Goal: Information Seeking & Learning: Learn about a topic

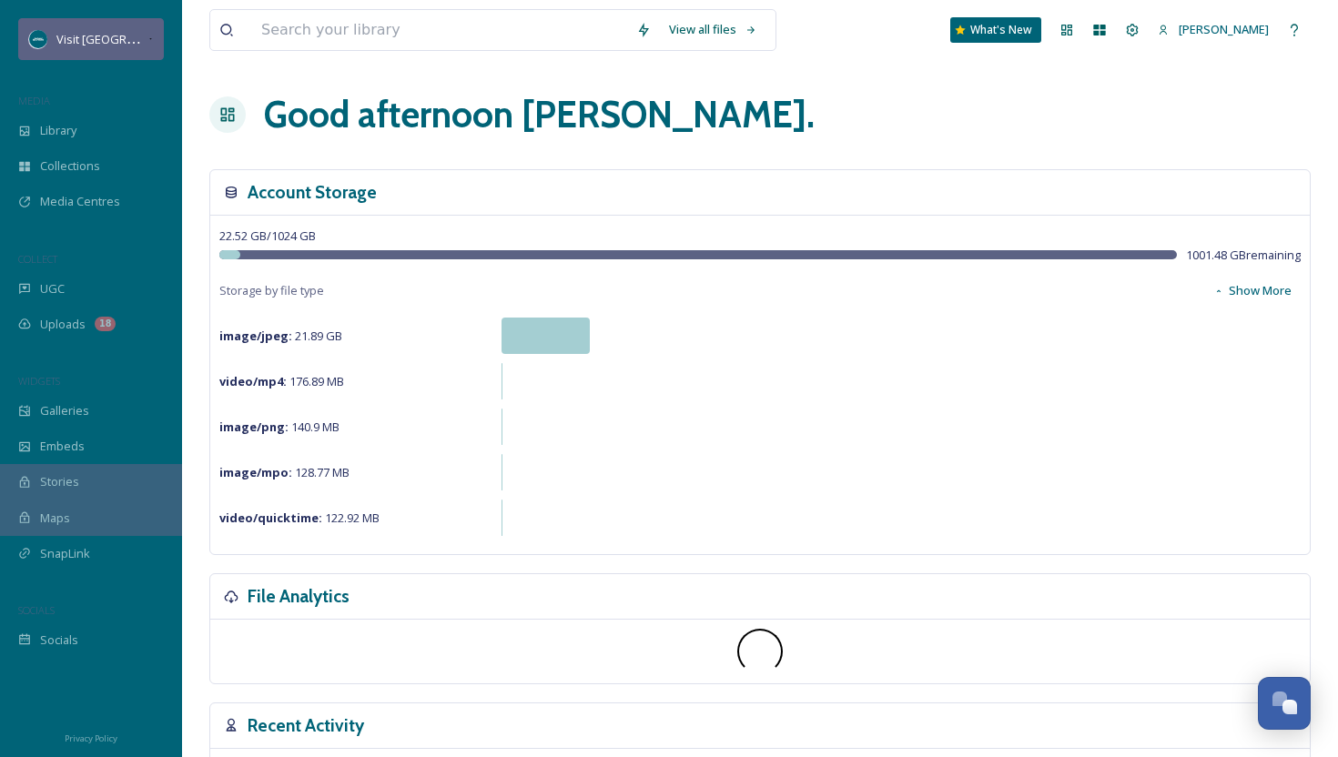
click at [132, 31] on span "Visit [GEOGRAPHIC_DATA][US_STATE]" at bounding box center [157, 38] width 203 height 17
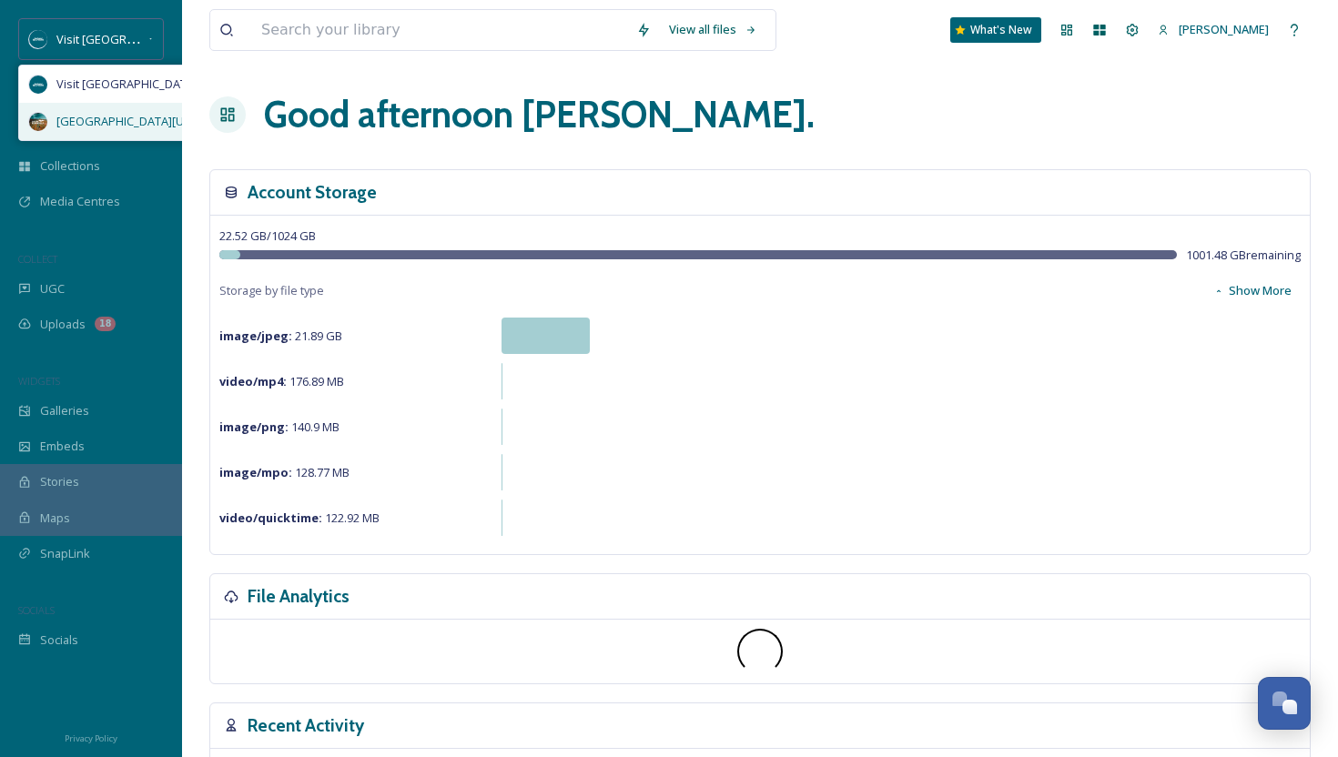
click at [127, 119] on span "[GEOGRAPHIC_DATA][US_STATE]" at bounding box center [144, 121] width 177 height 17
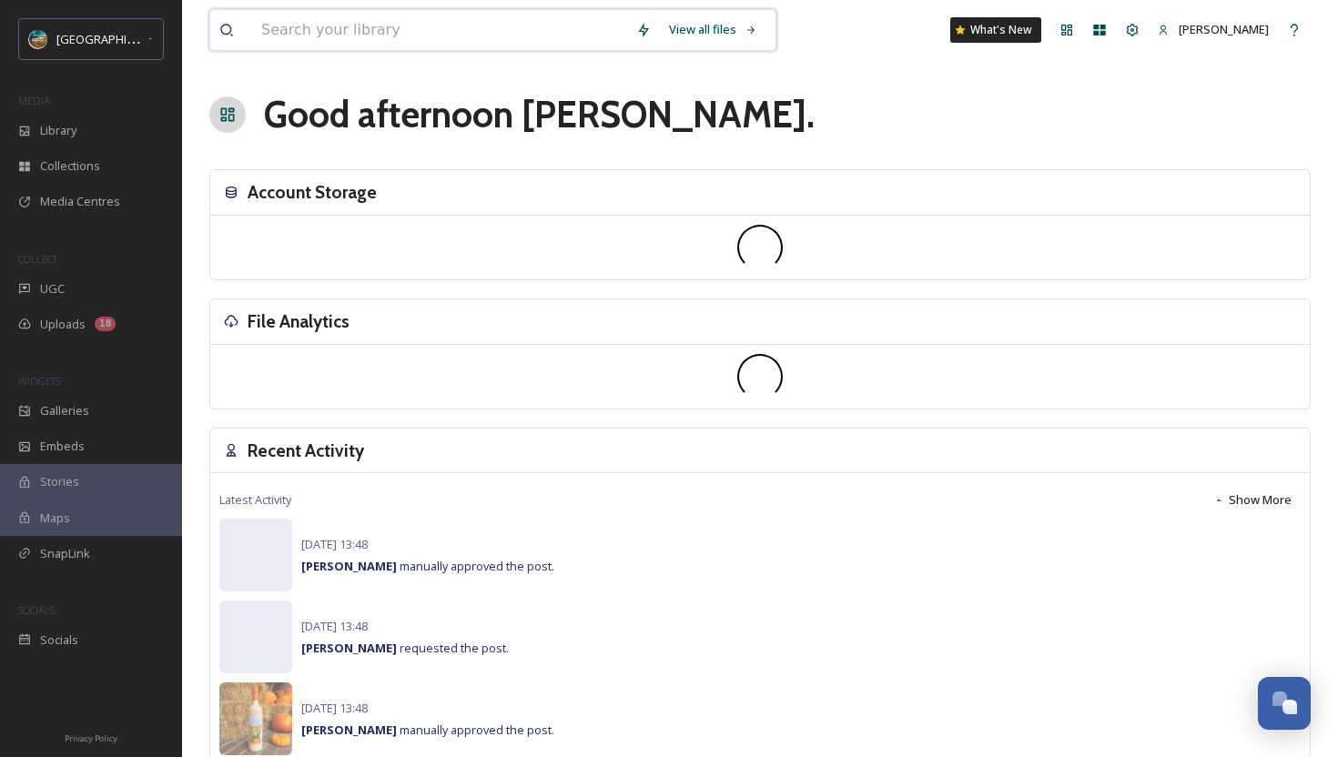
click at [360, 29] on input at bounding box center [439, 30] width 375 height 40
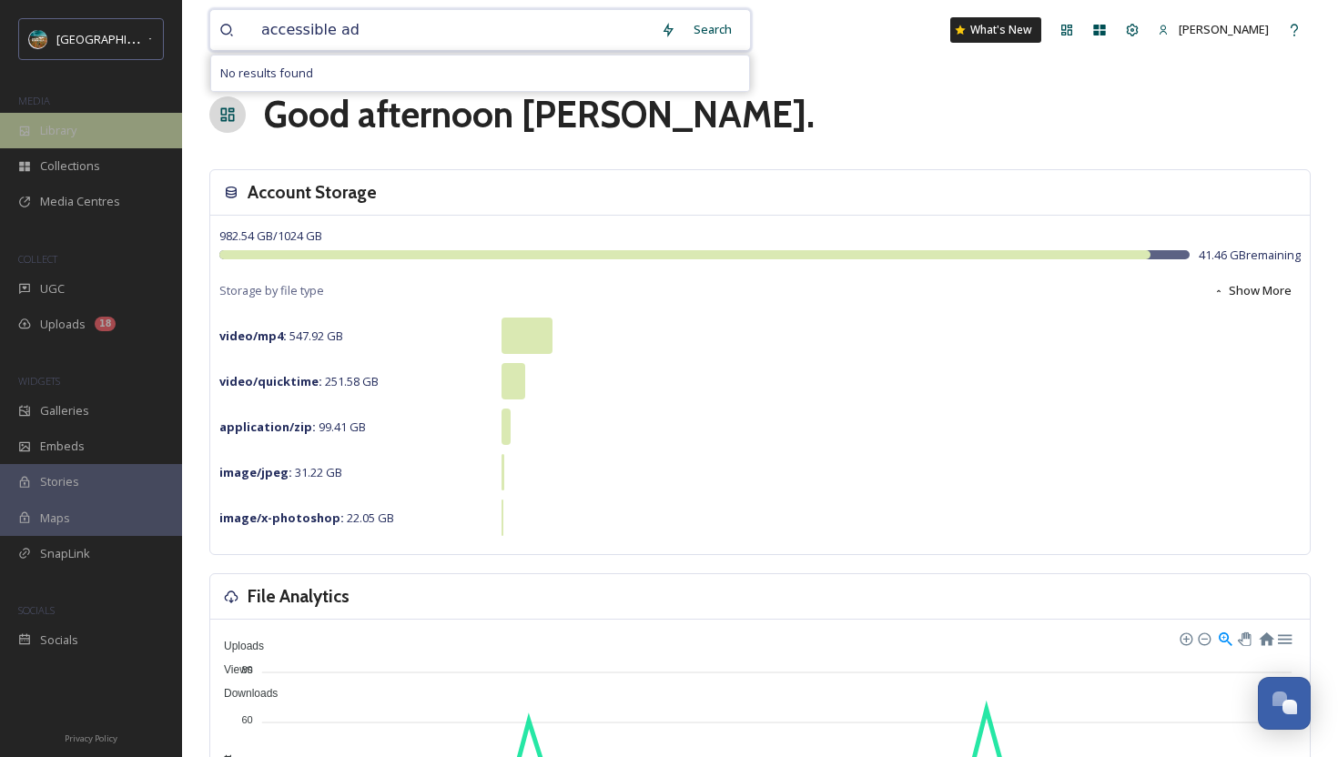
type input "accessible ad"
click at [63, 127] on span "Library" at bounding box center [58, 130] width 36 height 17
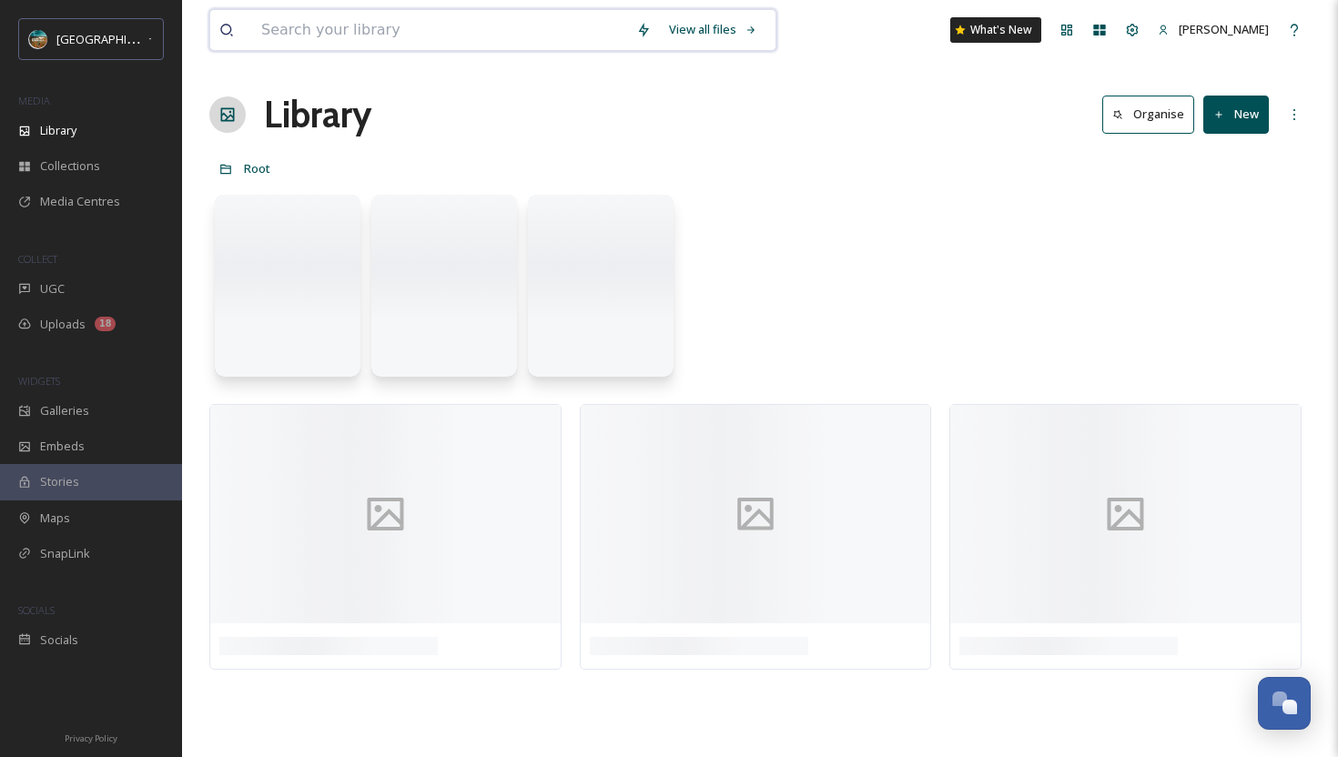
click at [355, 25] on input at bounding box center [439, 30] width 375 height 40
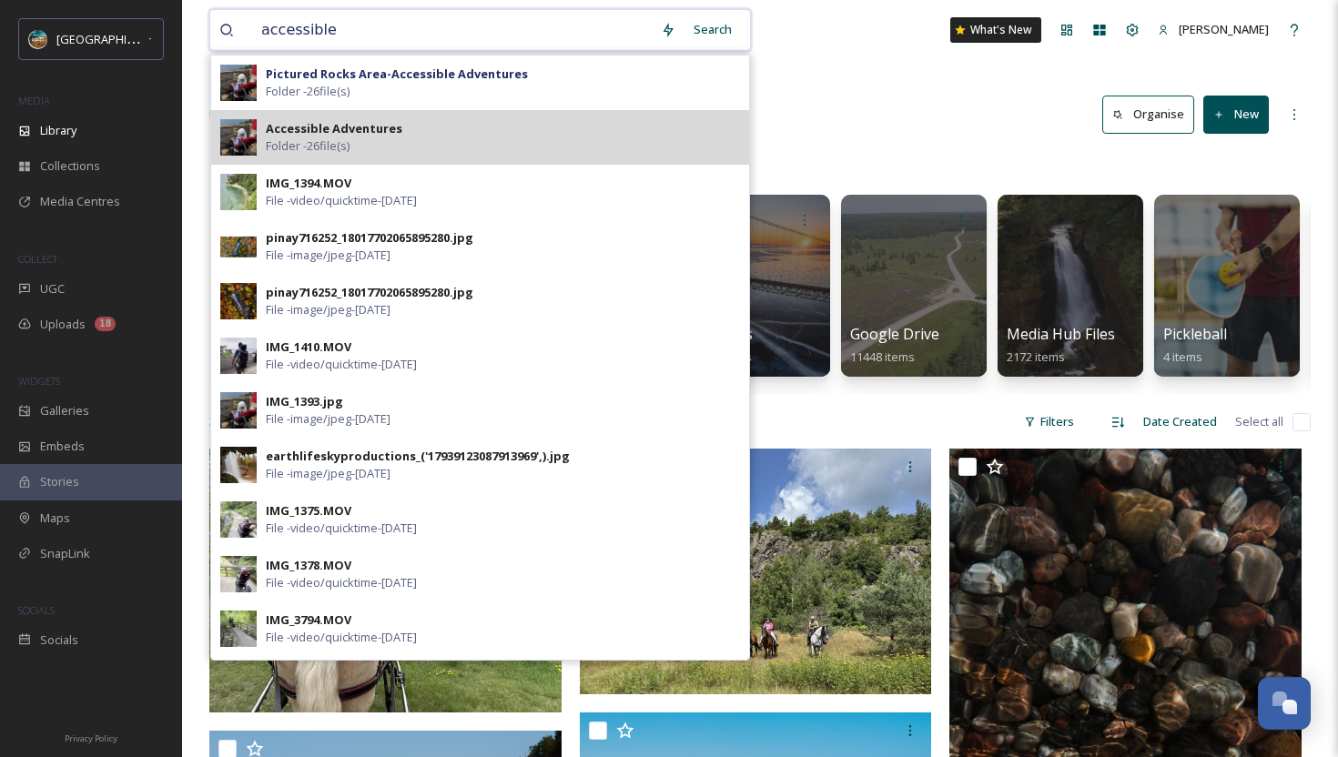
type input "accessible"
click at [371, 128] on strong "Accessible Adventures" at bounding box center [334, 128] width 137 height 16
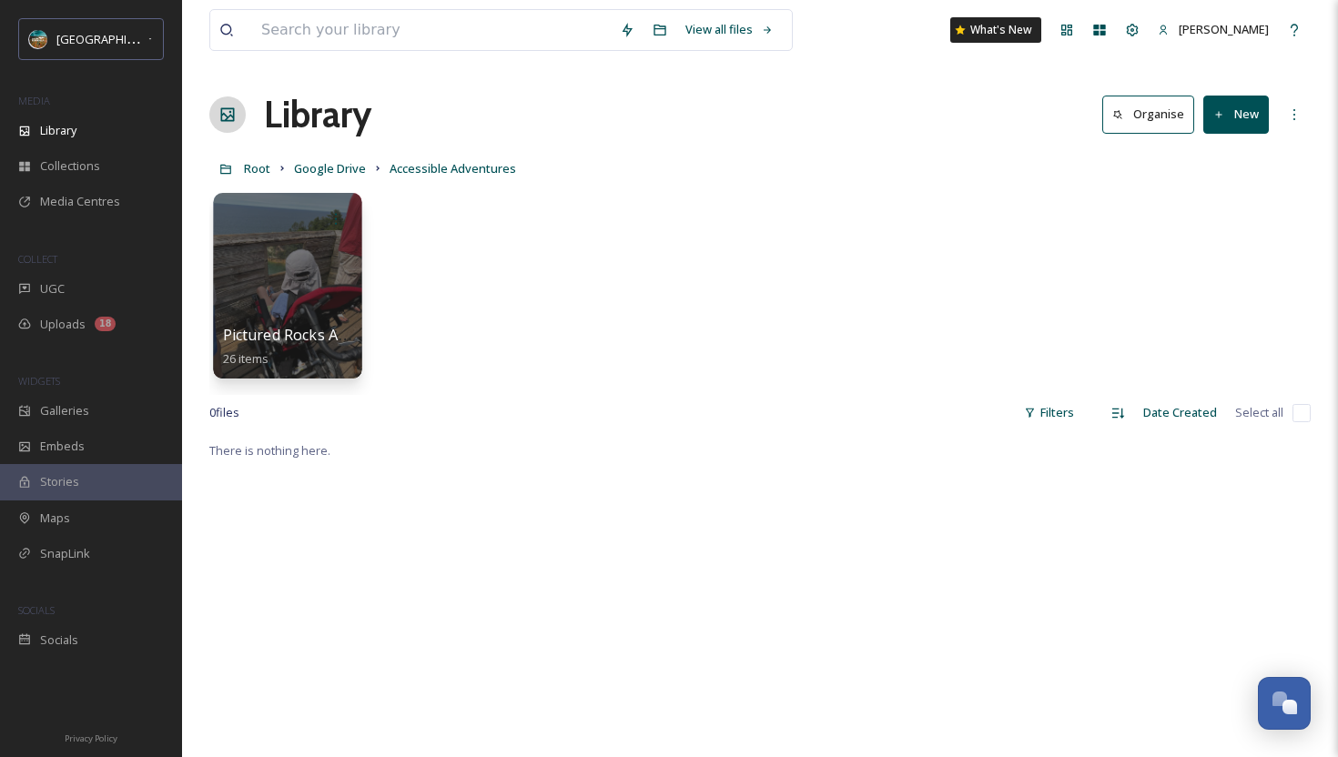
click at [295, 305] on div at bounding box center [287, 286] width 148 height 186
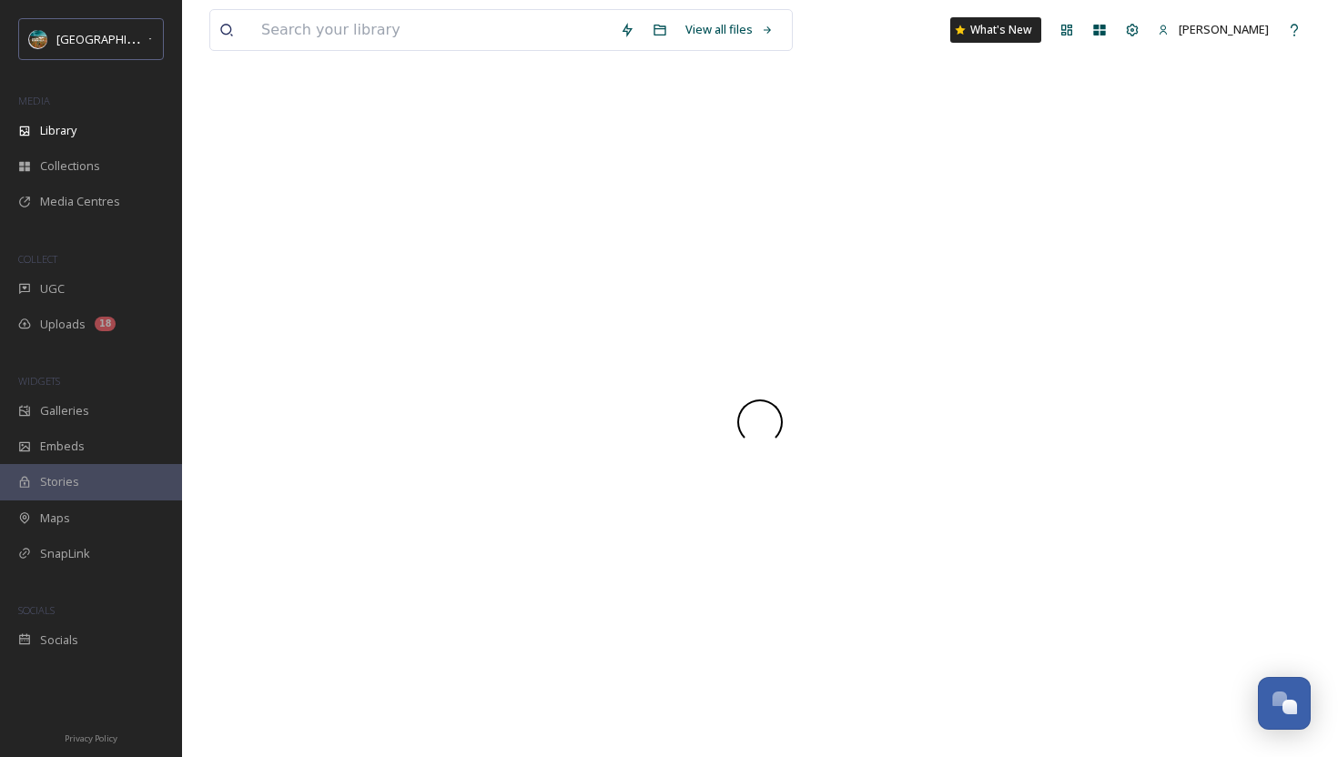
click at [295, 305] on div at bounding box center [759, 422] width 1101 height 670
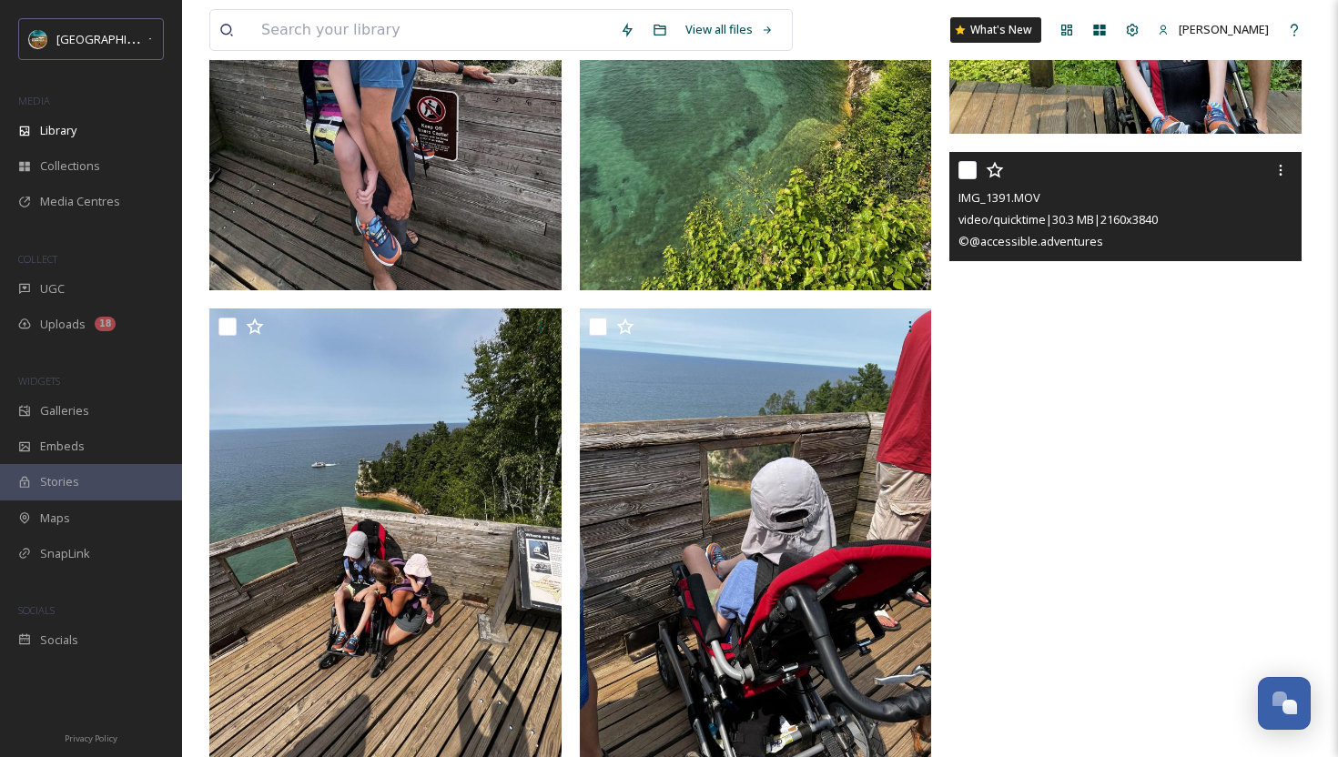
scroll to position [664, 0]
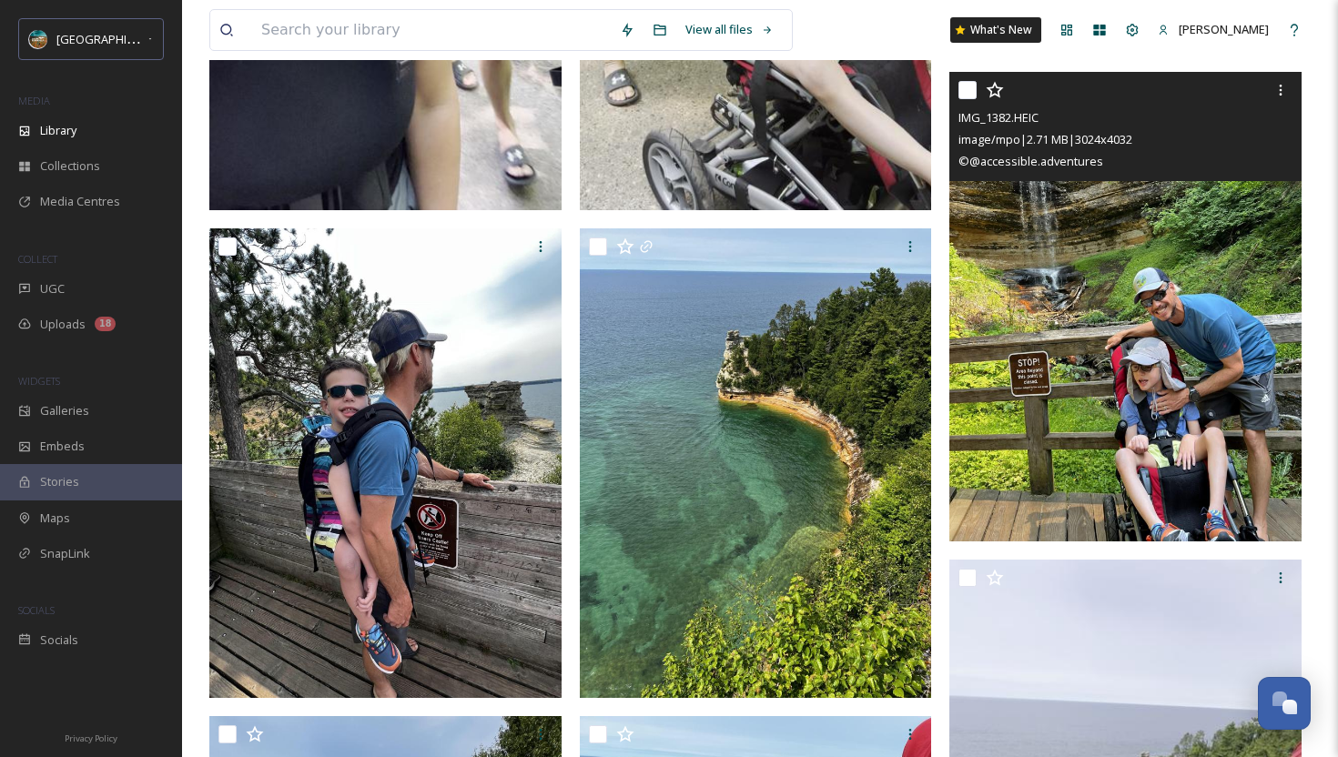
click at [1001, 386] on img at bounding box center [1125, 307] width 352 height 470
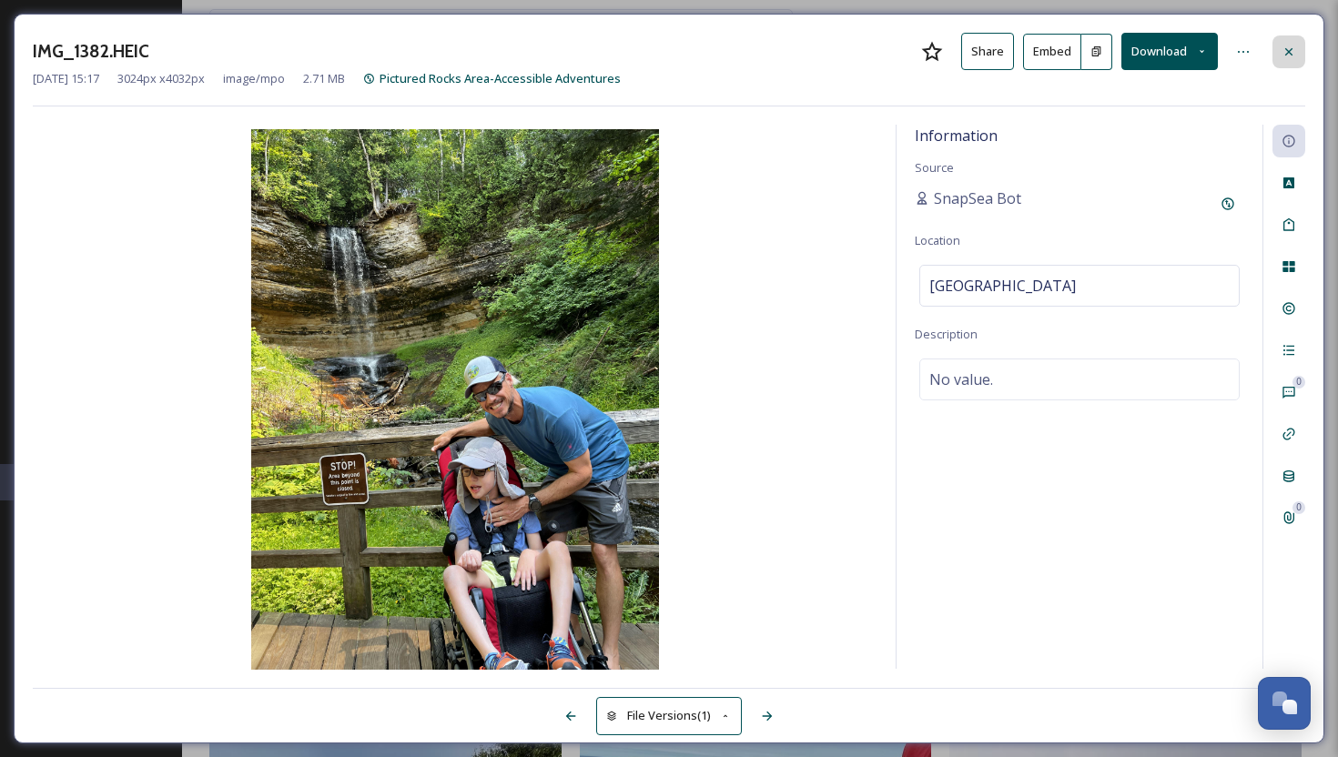
click at [1286, 46] on icon at bounding box center [1288, 52] width 15 height 15
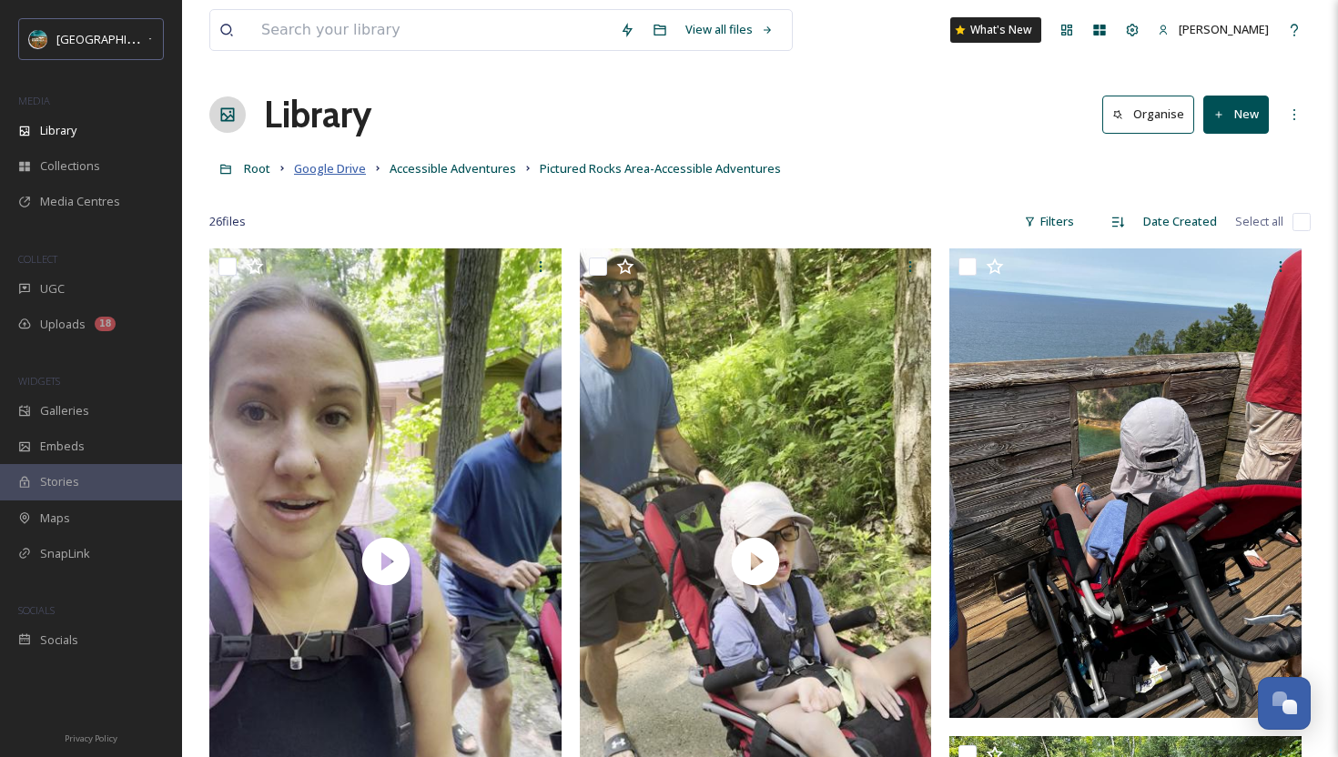
click at [331, 172] on span "Google Drive" at bounding box center [330, 168] width 72 height 16
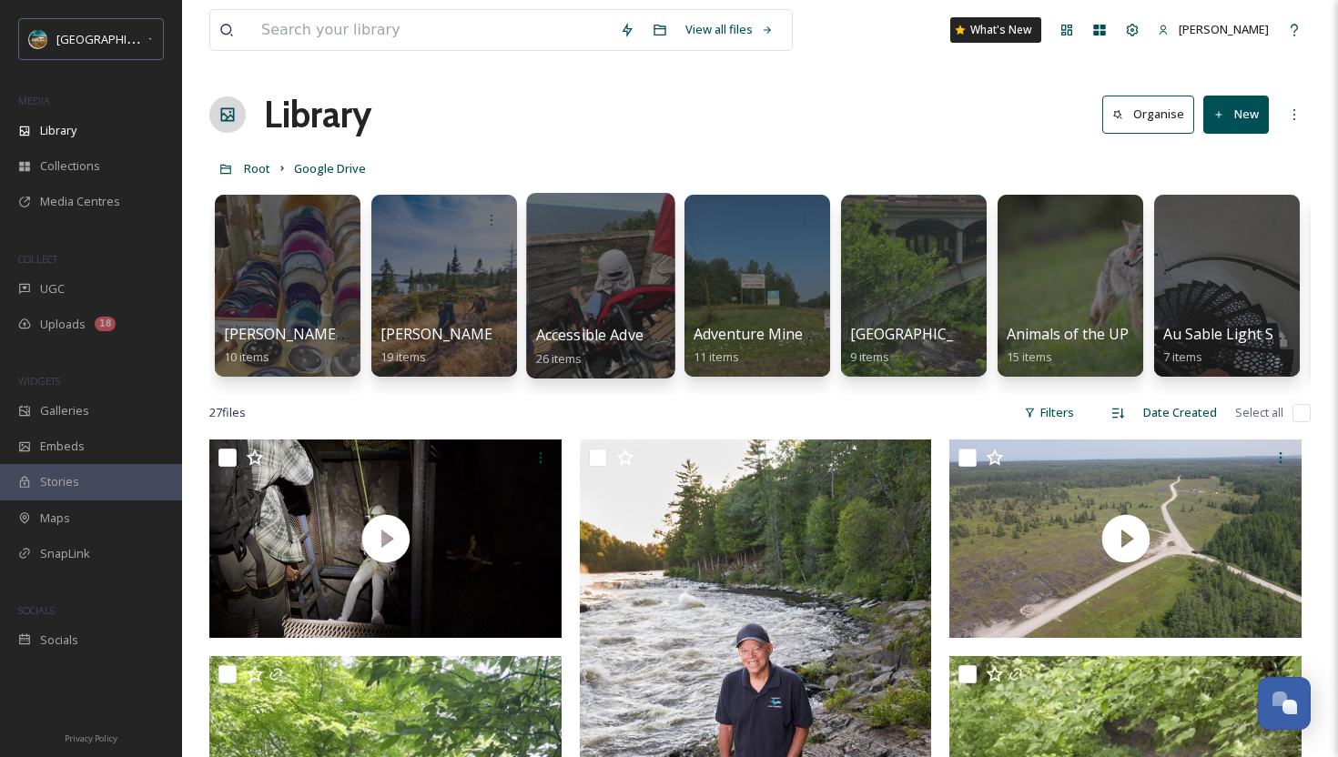
click at [604, 360] on div "Accessible Adventures 26 items" at bounding box center [601, 347] width 130 height 46
click at [620, 291] on div at bounding box center [600, 286] width 148 height 186
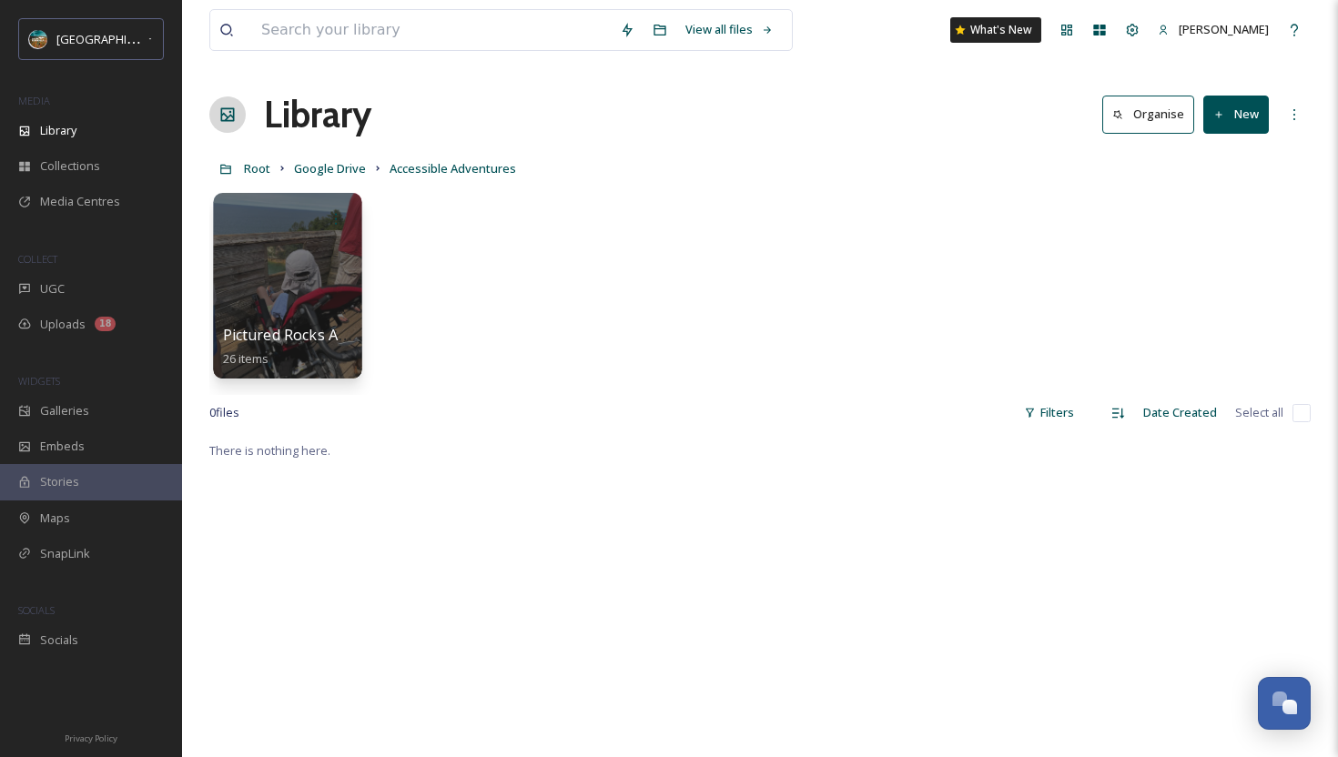
click at [323, 309] on div at bounding box center [287, 286] width 148 height 186
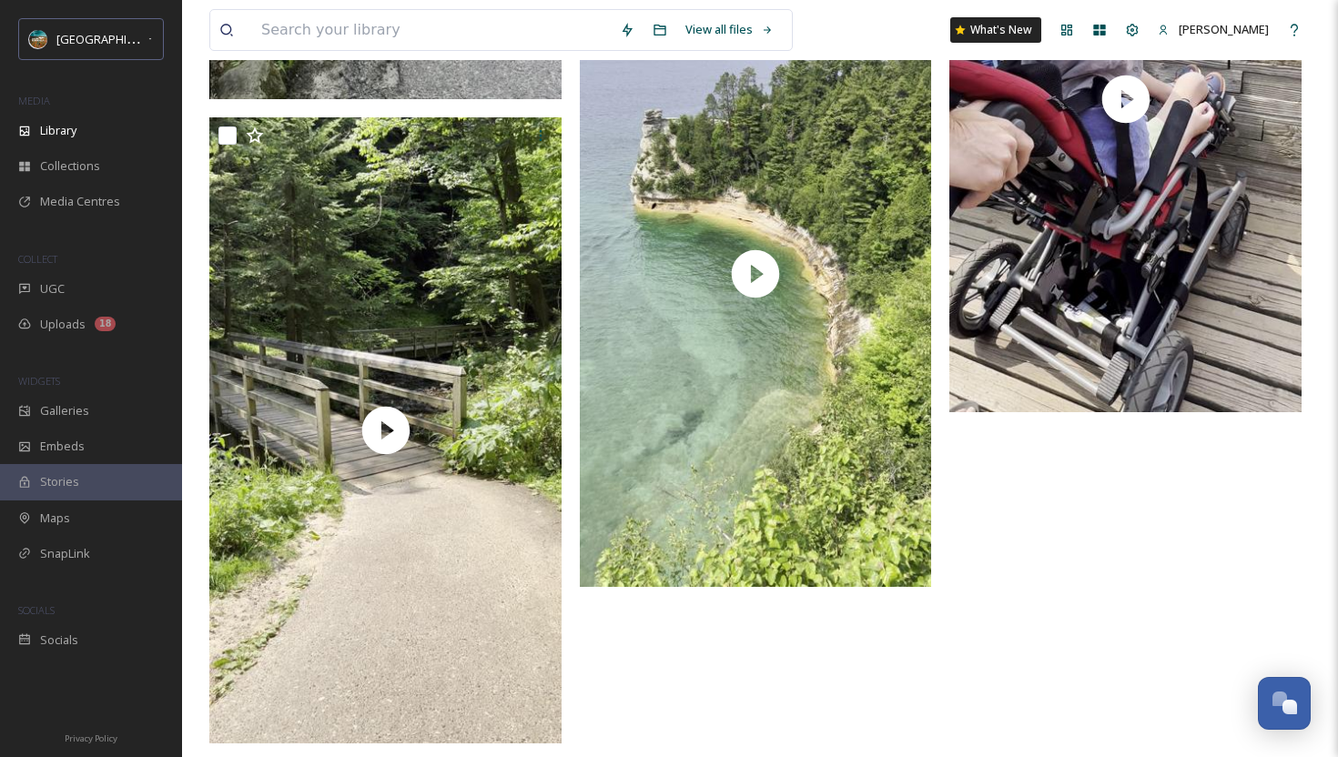
scroll to position [4677, 0]
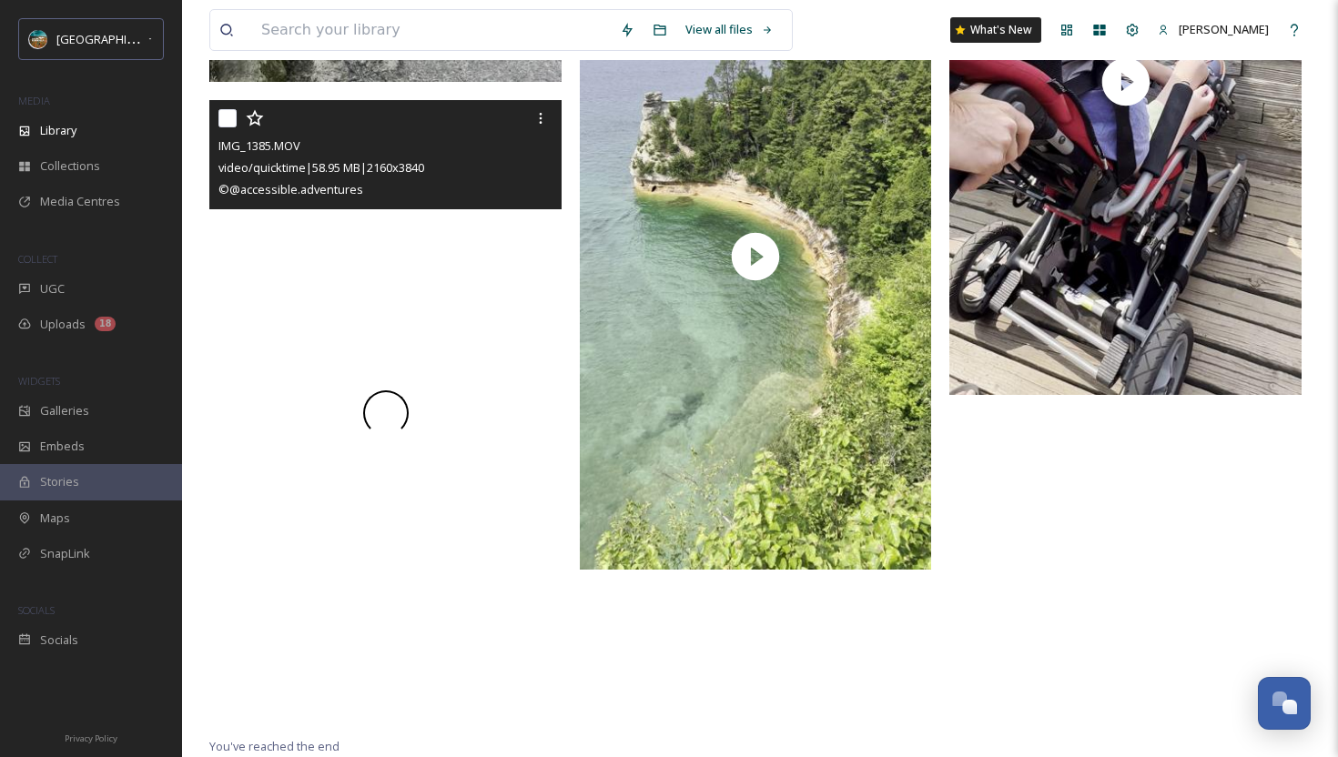
click at [483, 375] on div at bounding box center [385, 413] width 352 height 626
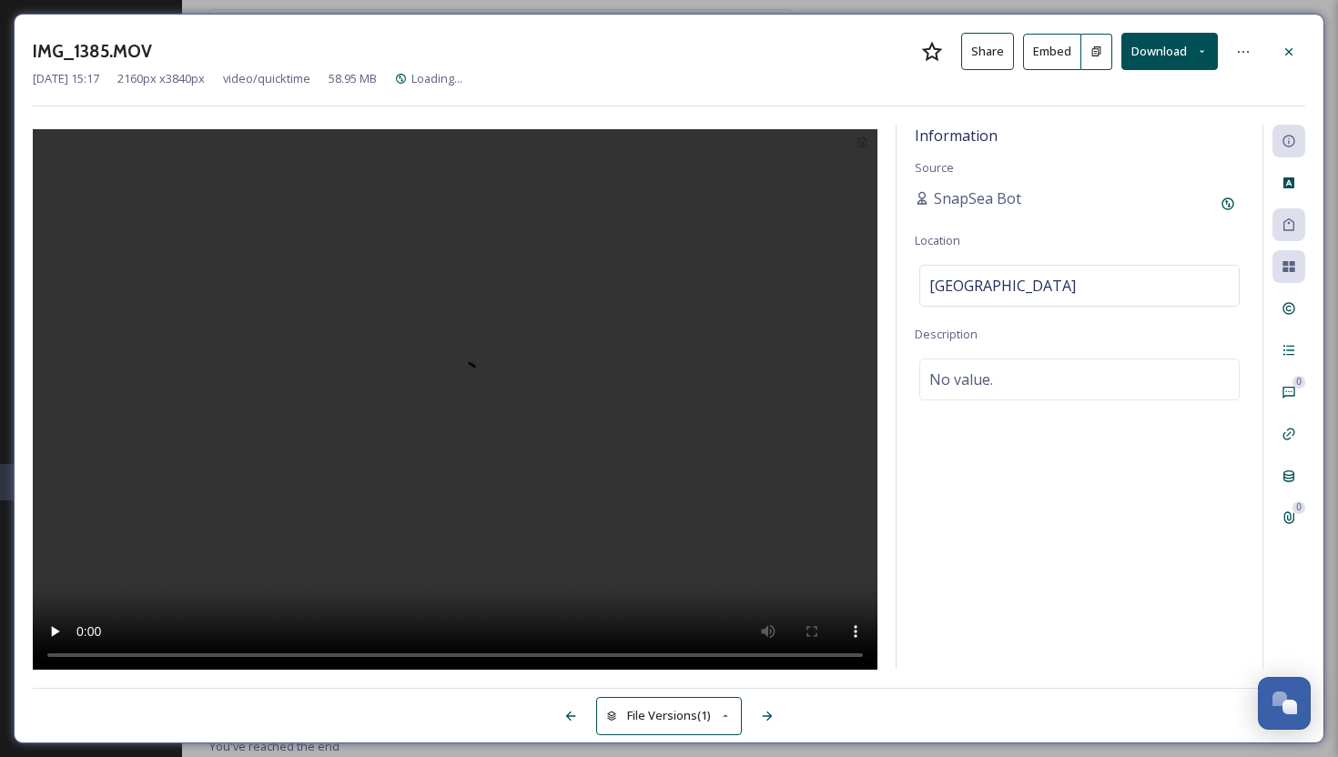
scroll to position [4521, 0]
click at [483, 375] on video at bounding box center [455, 402] width 845 height 546
click at [1289, 46] on icon at bounding box center [1288, 52] width 15 height 15
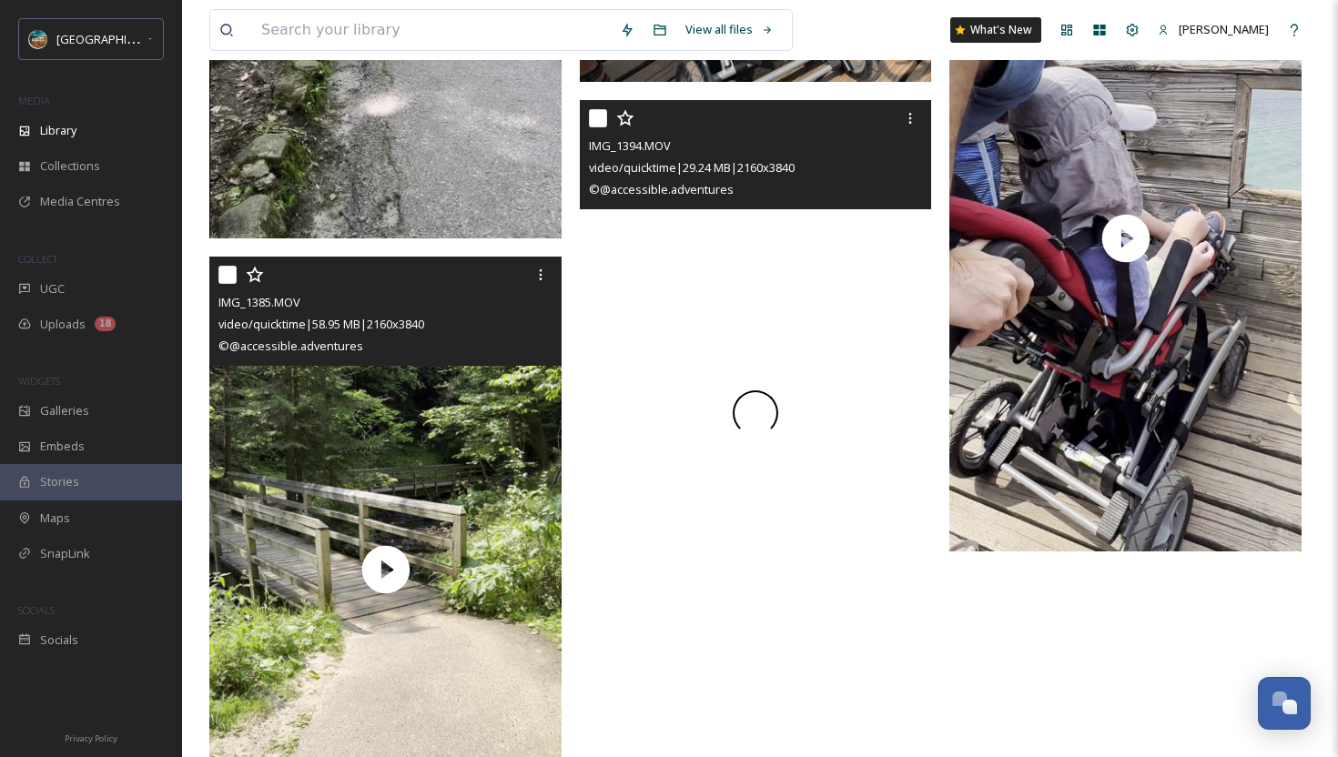
click at [877, 376] on div at bounding box center [756, 413] width 352 height 626
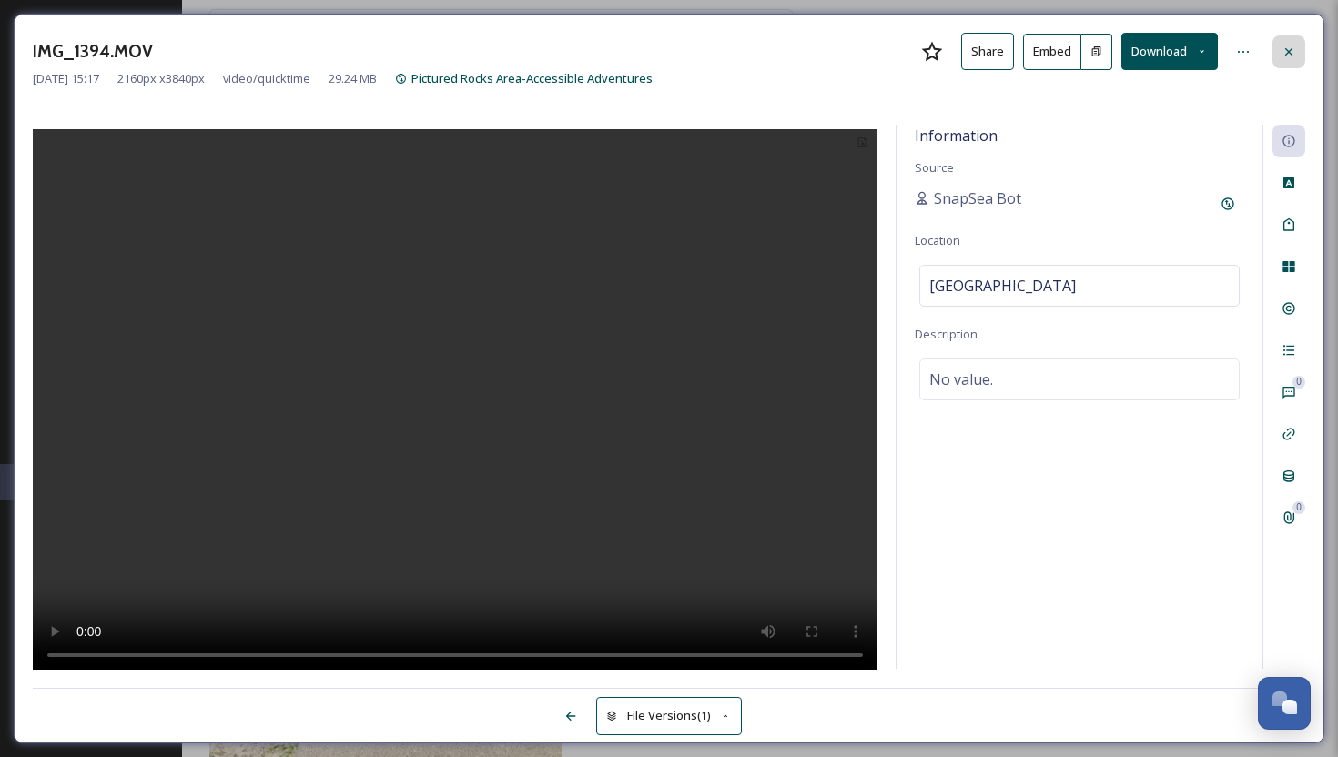
click at [1302, 45] on div at bounding box center [1288, 51] width 33 height 33
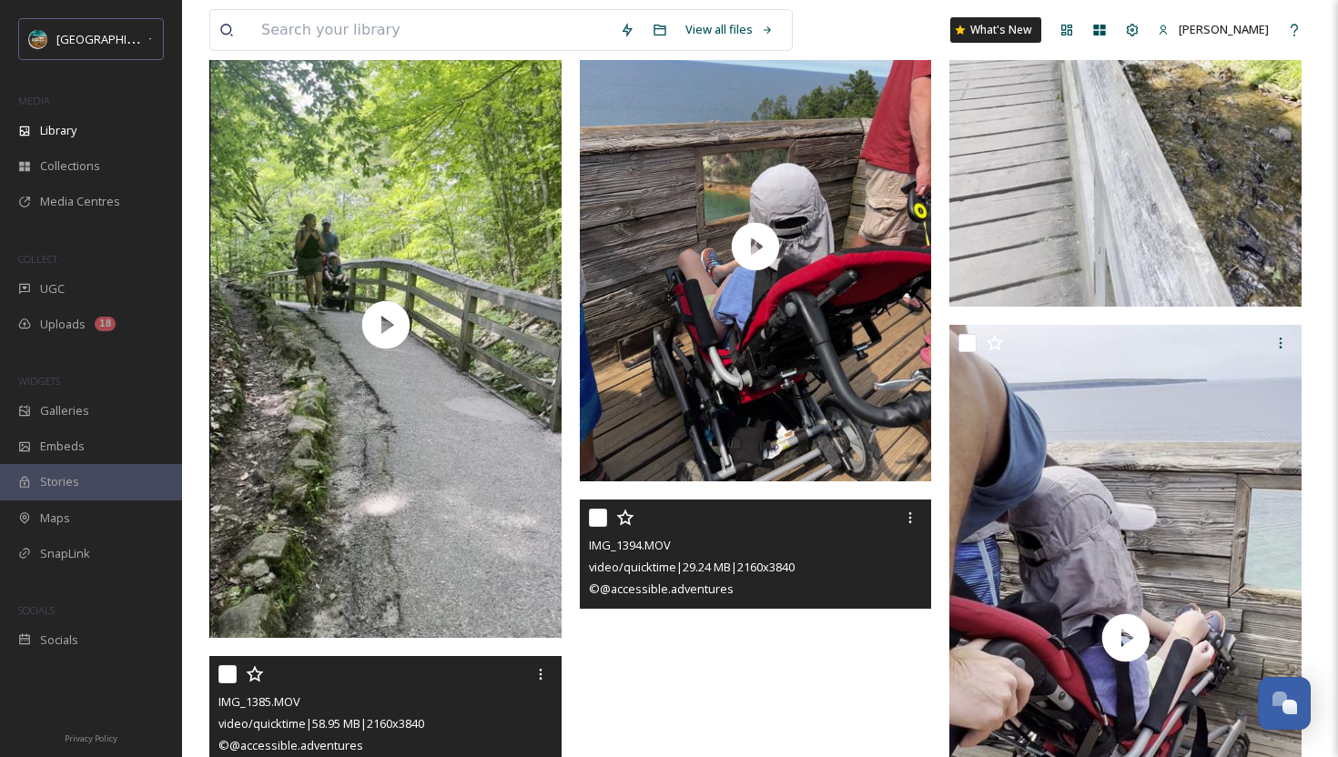
scroll to position [4109, 0]
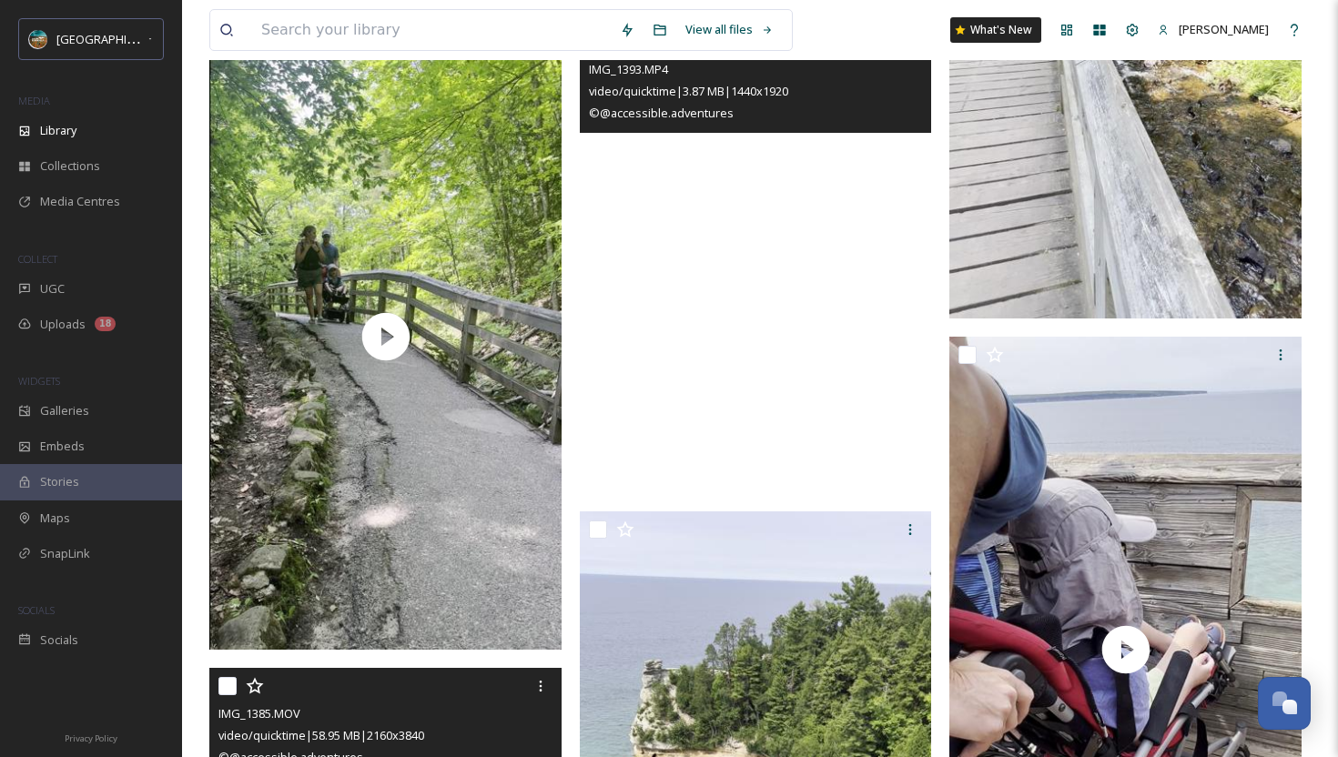
click at [876, 354] on video "IMG_1393.MP4" at bounding box center [756, 259] width 352 height 470
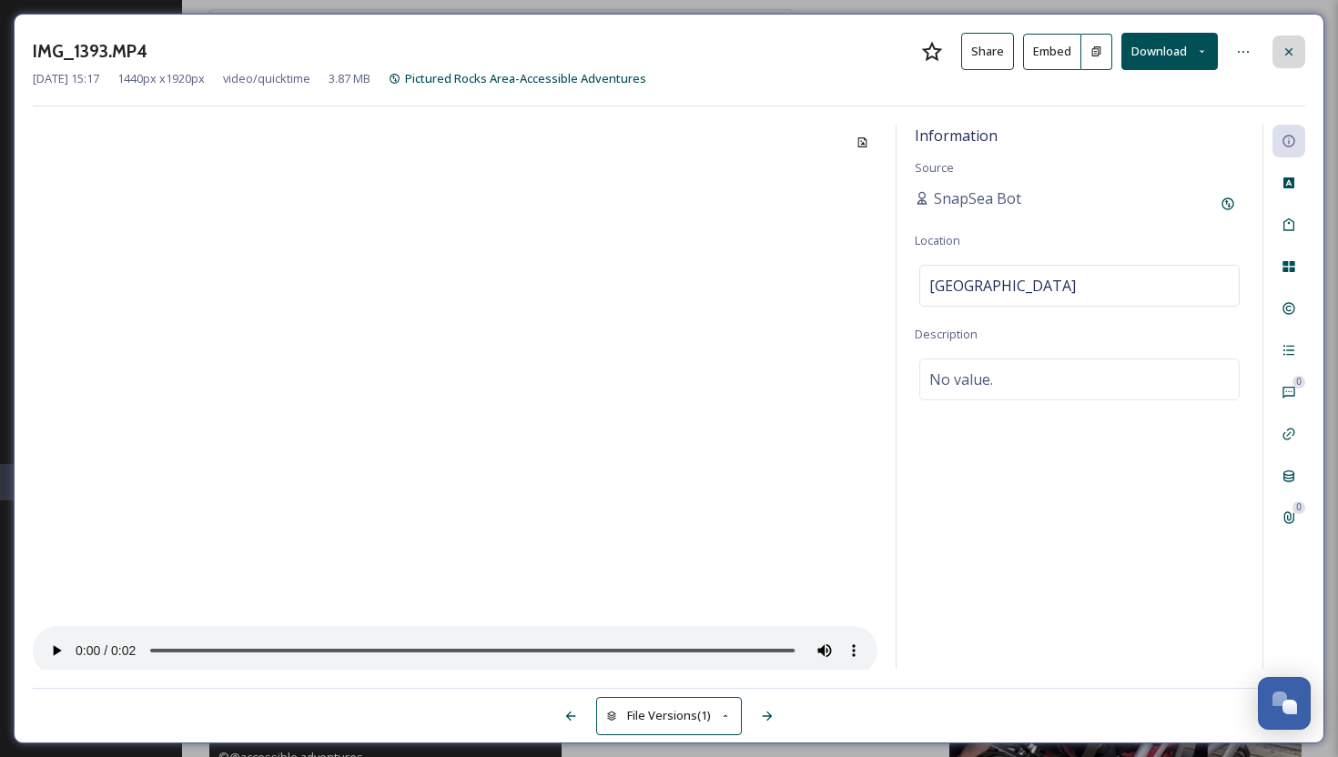
click at [1296, 53] on div at bounding box center [1288, 51] width 33 height 33
